Goal: Communication & Community: Answer question/provide support

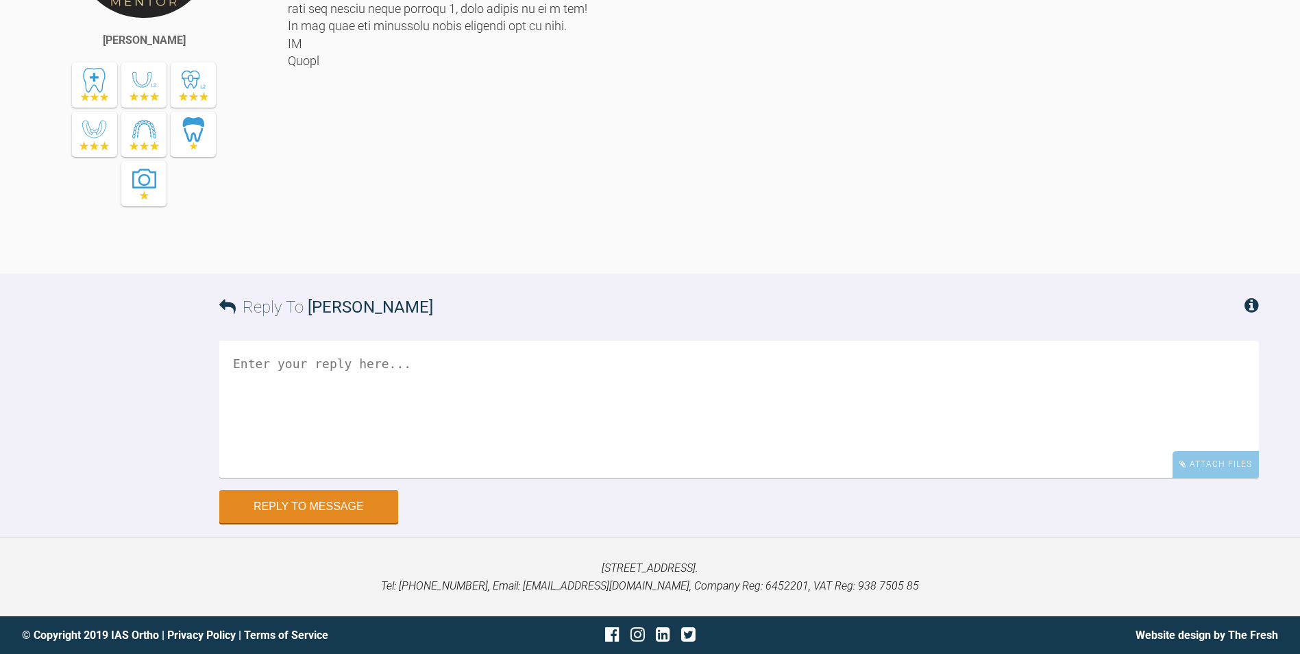
scroll to position [5960, 0]
click at [403, 438] on textarea at bounding box center [738, 408] width 1039 height 137
type textarea "Perfect. Thank you [PERSON_NAME]"
click at [318, 521] on button "Reply to Message" at bounding box center [308, 507] width 179 height 33
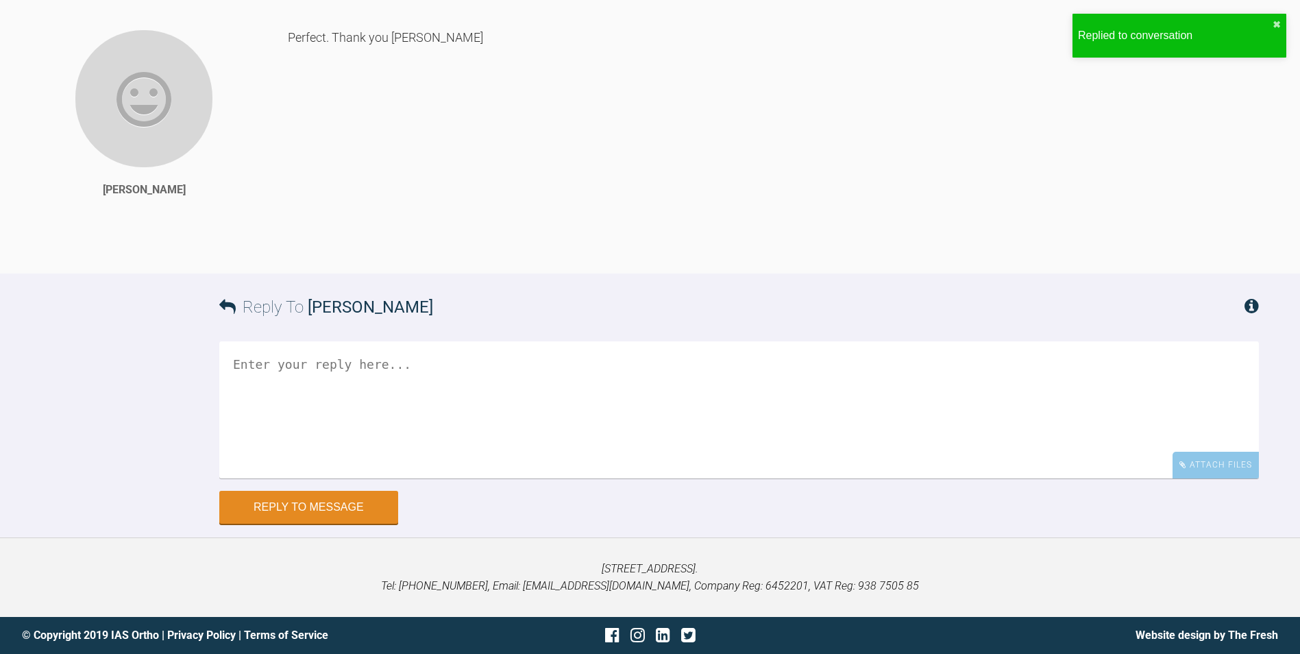
scroll to position [6346, 0]
